Goal: Task Accomplishment & Management: Manage account settings

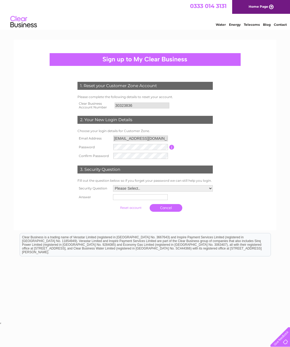
click at [172, 146] on input "button" at bounding box center [171, 147] width 5 height 5
click at [174, 135] on table "Email Address aps1965@btinternet.com Password Password must be at least 6 chara…" at bounding box center [145, 147] width 138 height 26
click at [148, 31] on html "0333 014 3131 Home Page Water Energy Telecoms Blog Contact" at bounding box center [145, 15] width 290 height 31
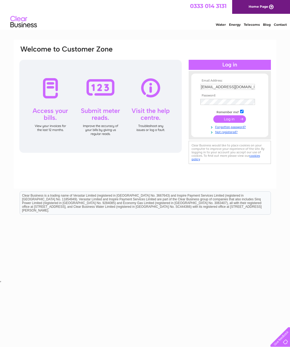
click at [224, 119] on input "submit" at bounding box center [229, 118] width 33 height 7
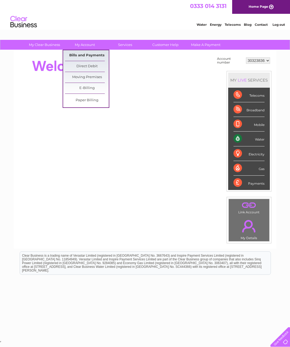
click at [87, 54] on link "Bills and Payments" at bounding box center [87, 55] width 44 height 11
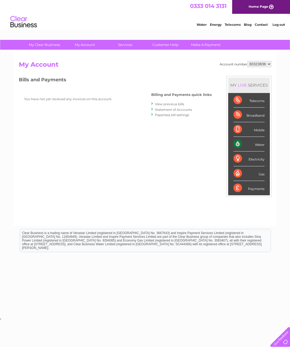
click at [277, 23] on link "Log out" at bounding box center [279, 25] width 12 height 4
